Goal: Complete application form

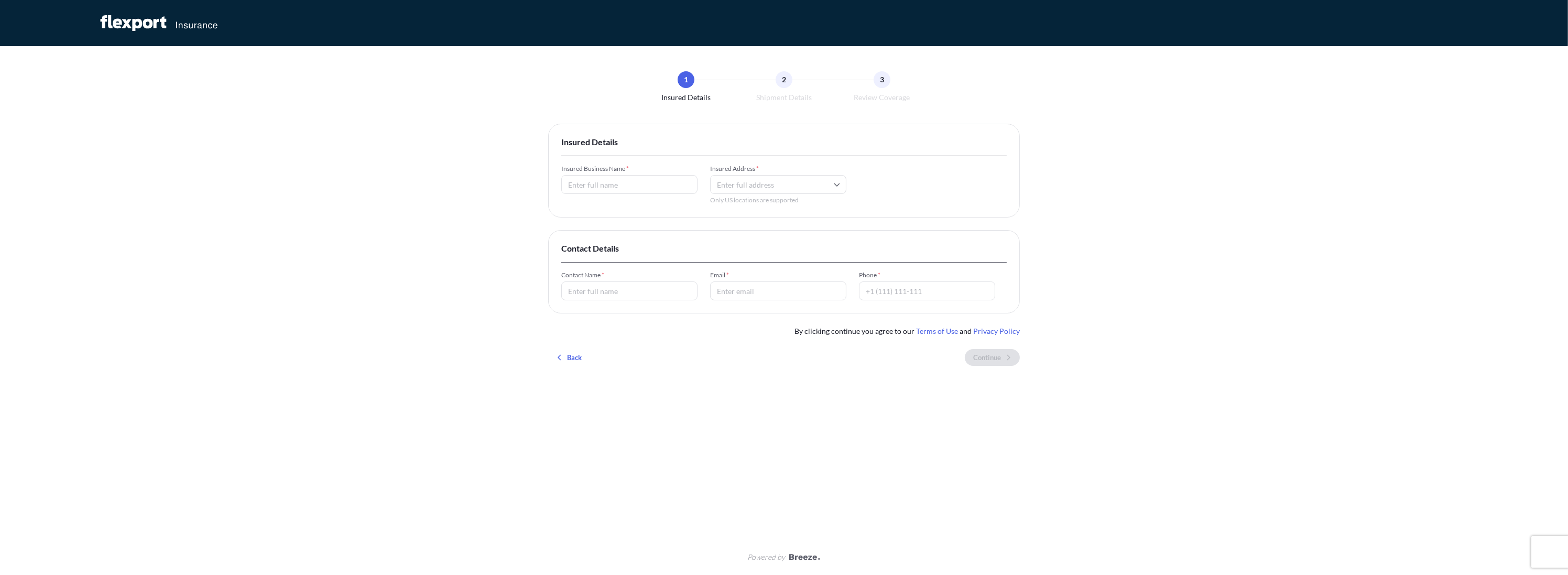
click at [597, 184] on input "Insured Business Name *" at bounding box center [629, 185] width 136 height 19
type input "[PERSON_NAME] [PERSON_NAME] [PERSON_NAME] [PERSON_NAME]"
click at [772, 184] on input "Insured Address *" at bounding box center [779, 185] width 136 height 19
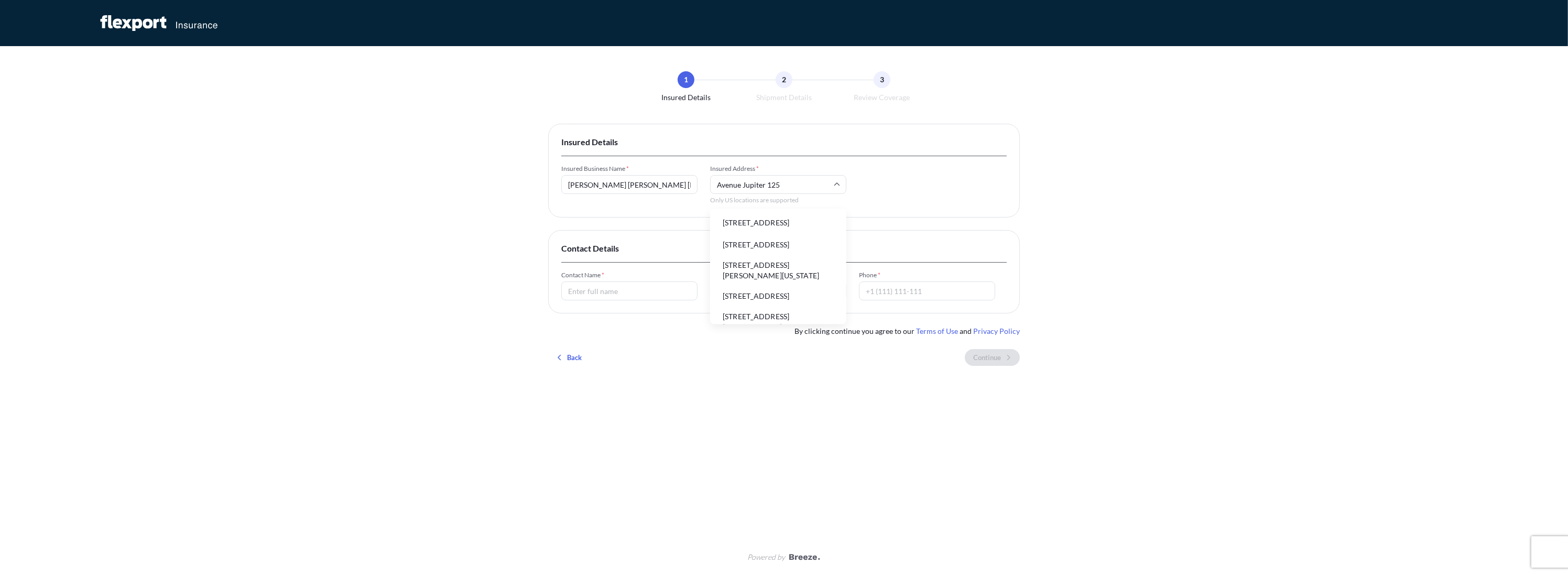
click at [761, 225] on li "[STREET_ADDRESS]" at bounding box center [778, 223] width 128 height 20
type input "[STREET_ADDRESS]"
click at [611, 289] on input "Contact Name *" at bounding box center [629, 291] width 136 height 19
type input "[PERSON_NAME] [PERSON_NAME] [PERSON_NAME] [PERSON_NAME]"
type input "[EMAIL_ADDRESS][DOMAIN_NAME]"
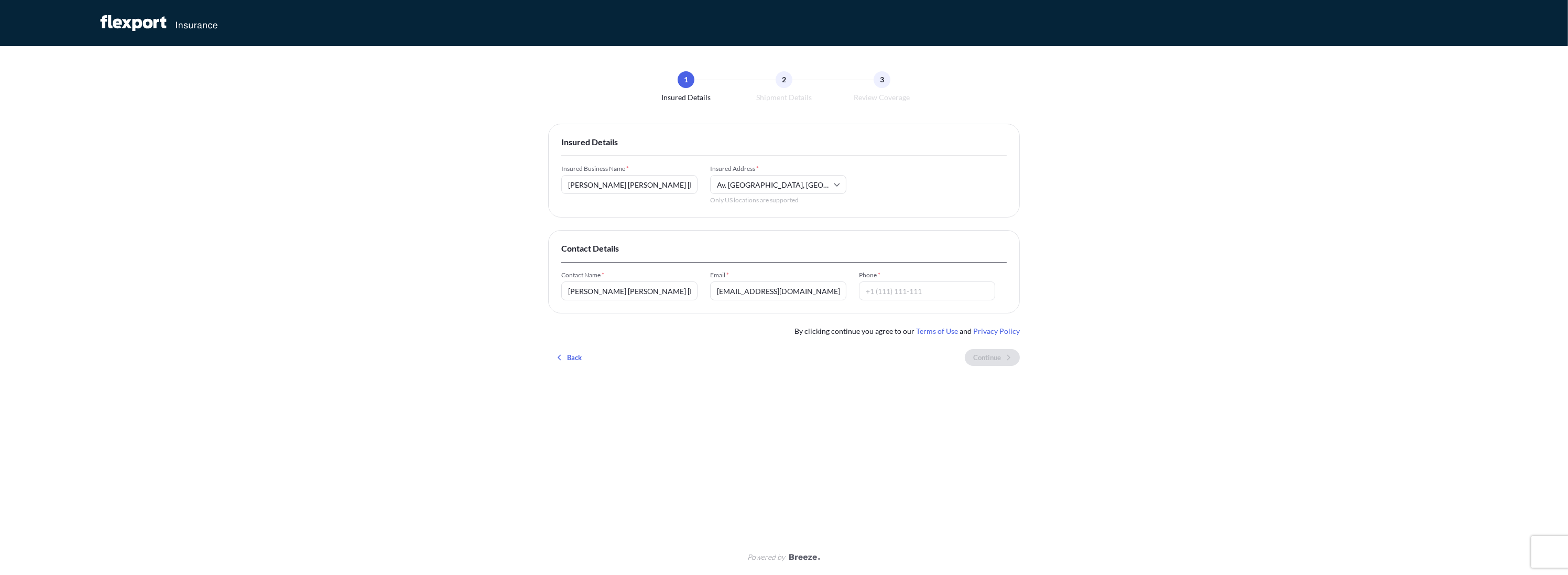
type input "[PHONE_NUMBER]"
